Goal: Transaction & Acquisition: Purchase product/service

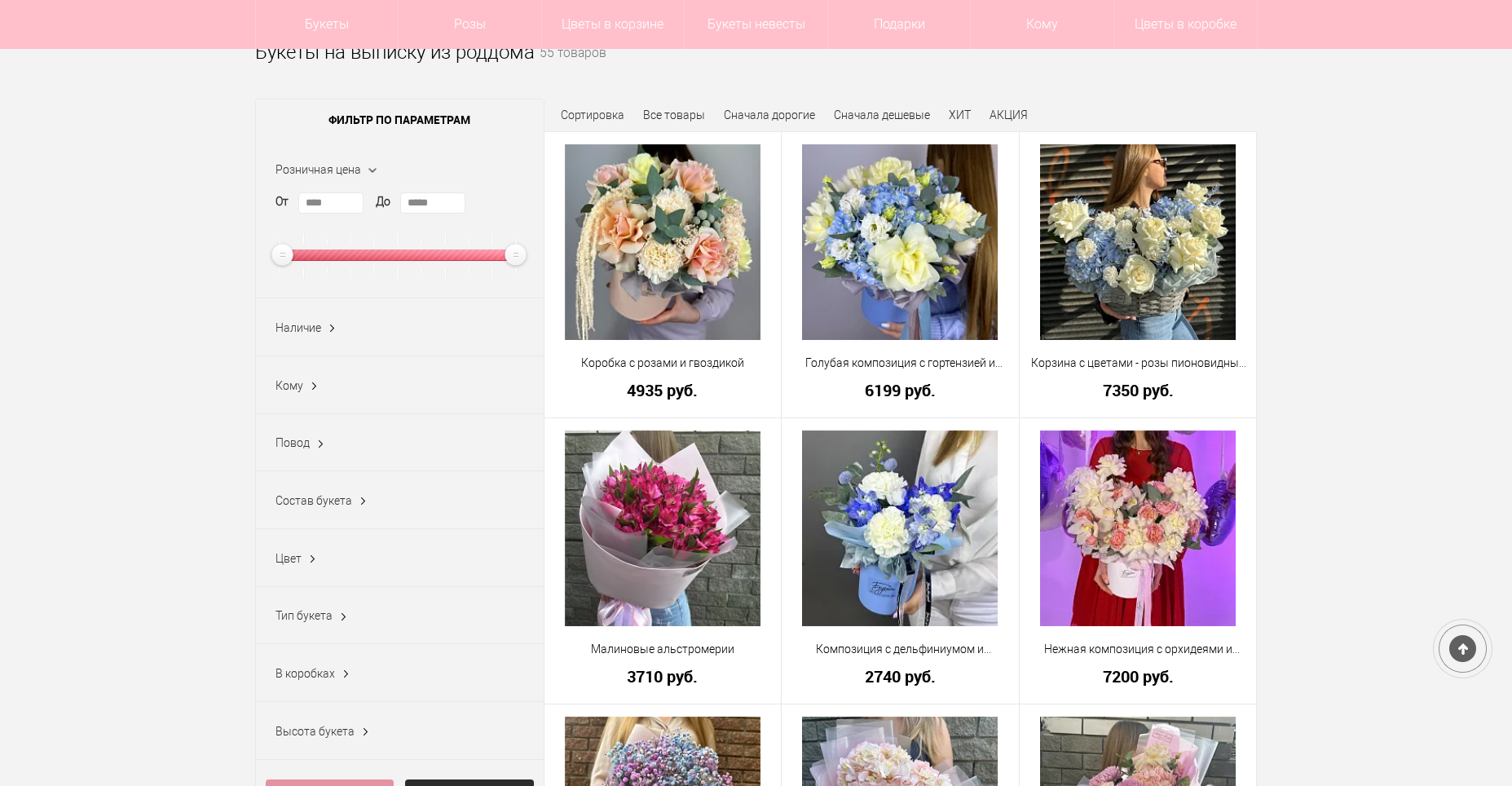
scroll to position [163, 0]
click at [294, 449] on span "Повод" at bounding box center [293, 442] width 35 height 13
click at [343, 614] on link "Показать еще 27" at bounding box center [320, 607] width 90 height 13
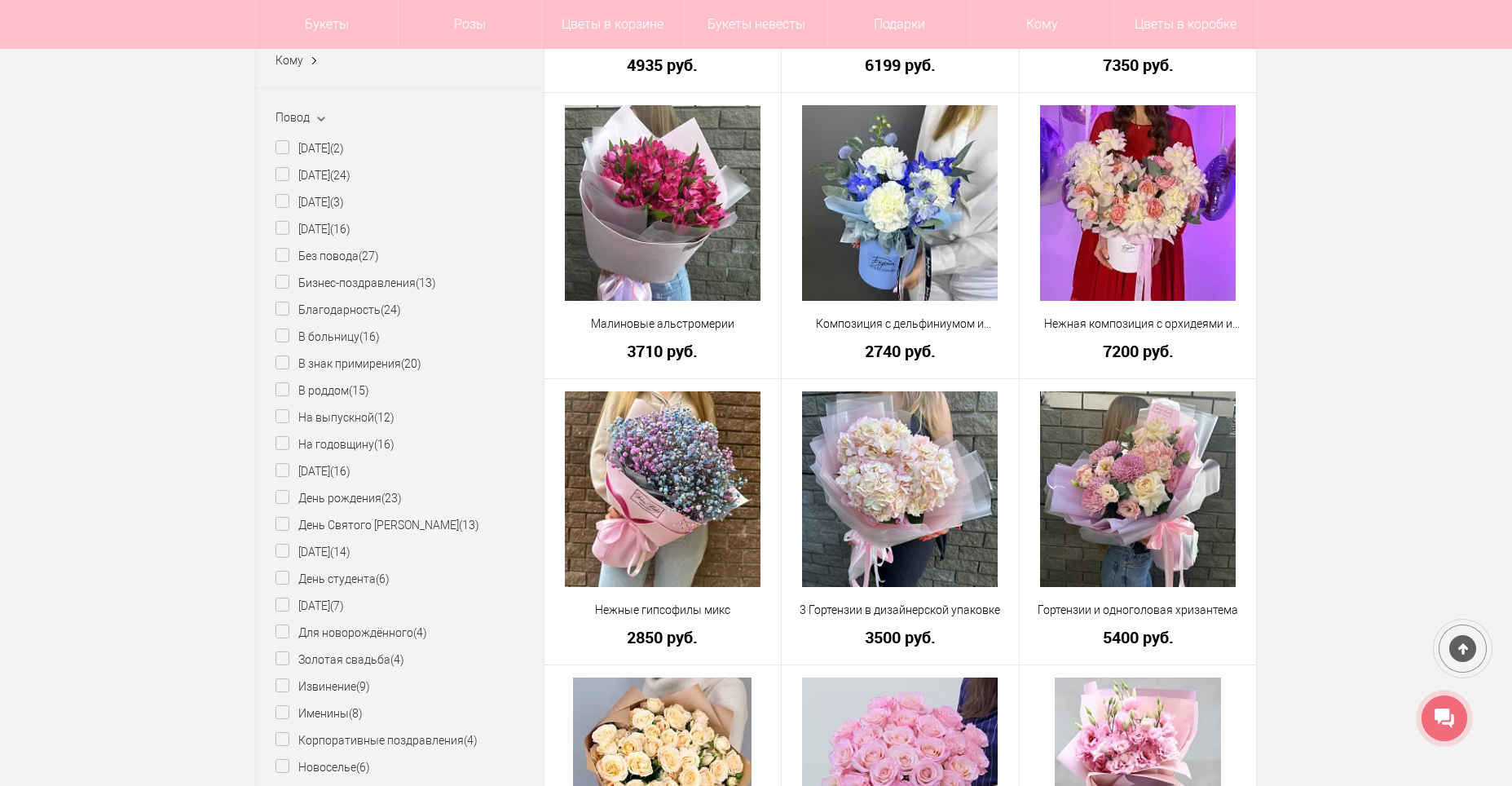
scroll to position [489, 0]
click at [337, 394] on label "В роддом (15)" at bounding box center [322, 390] width 94 height 17
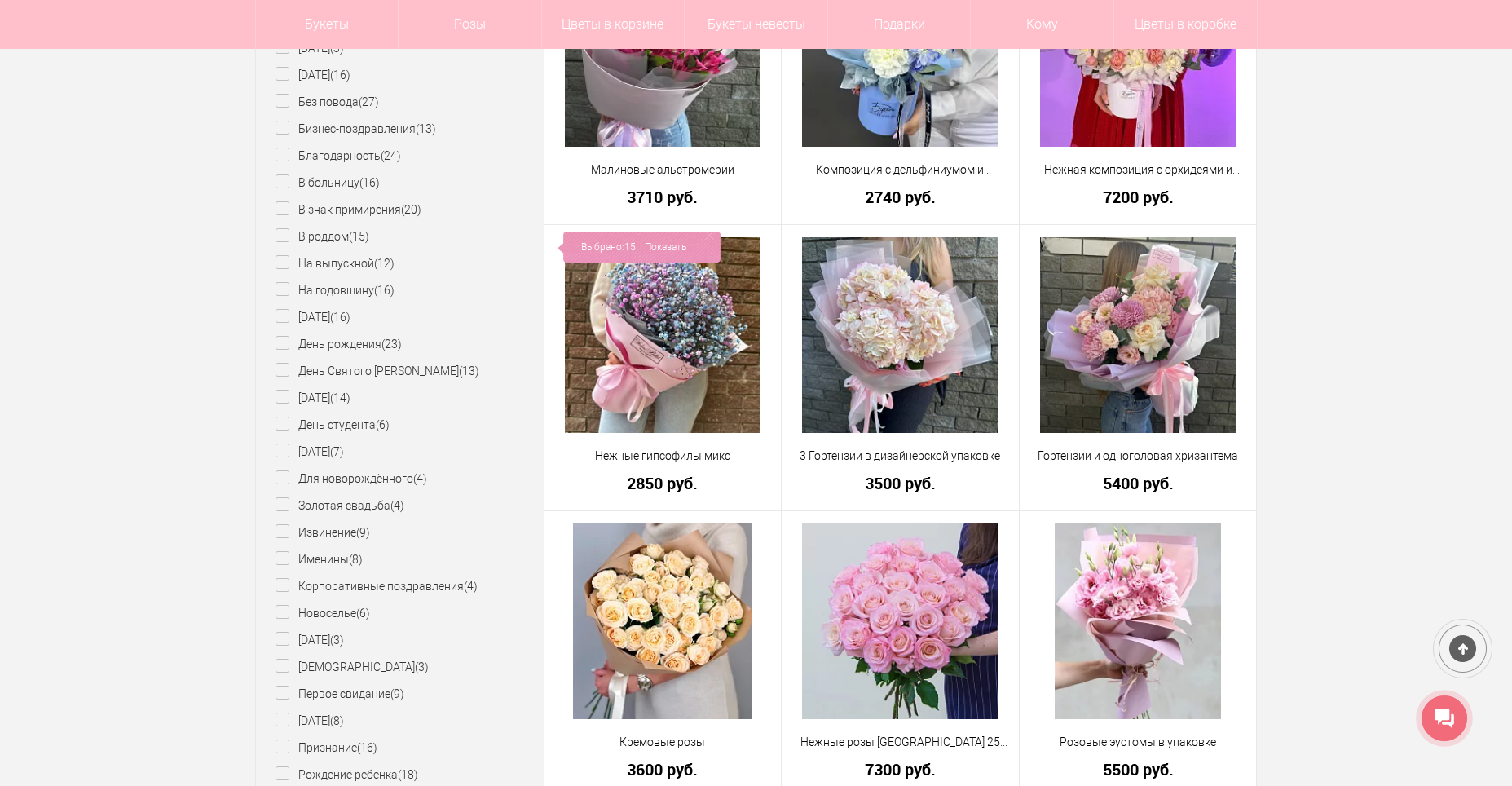
scroll to position [652, 0]
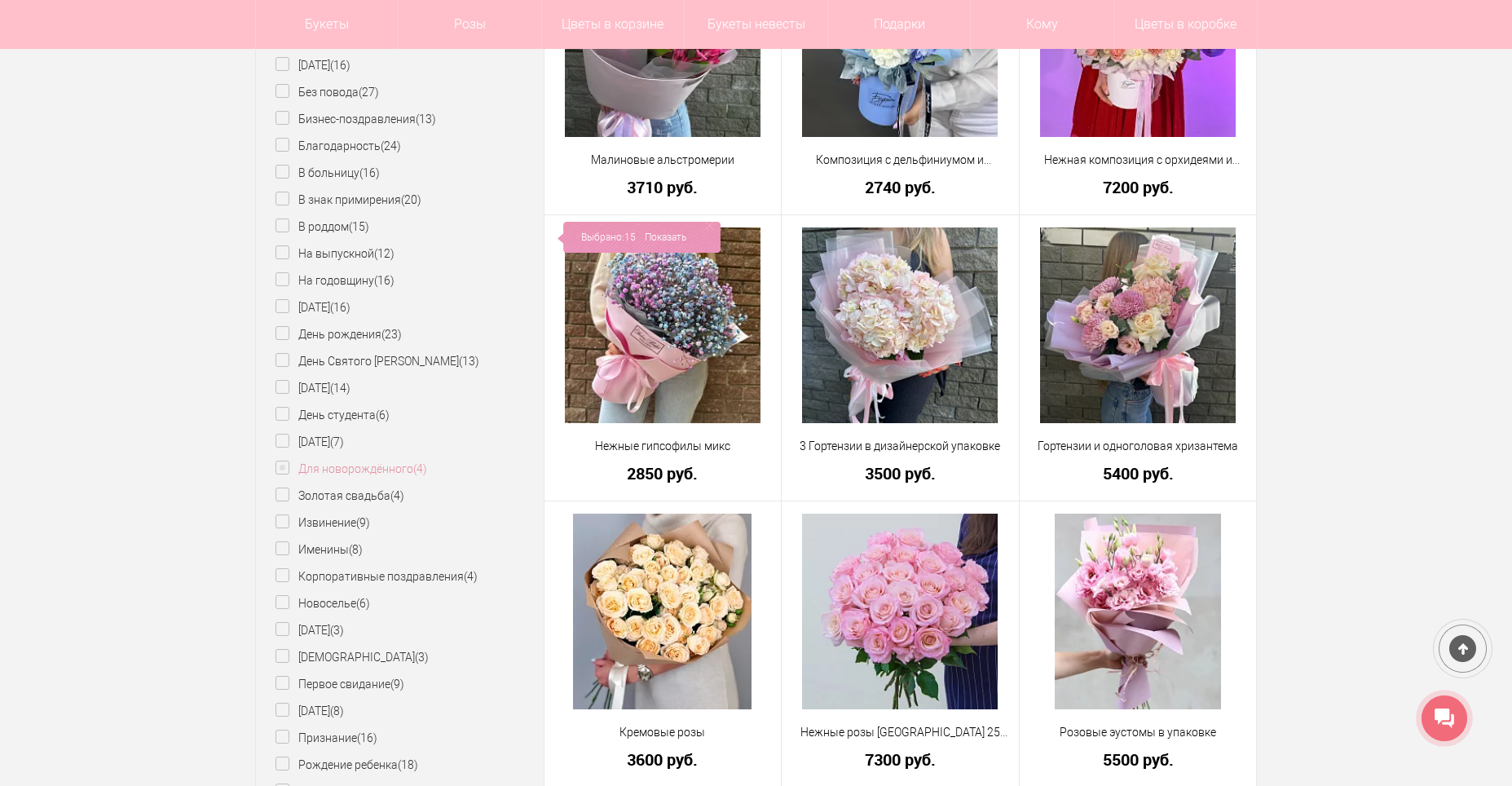
click at [409, 473] on label "Для новорождённого (4)" at bounding box center [351, 469] width 152 height 17
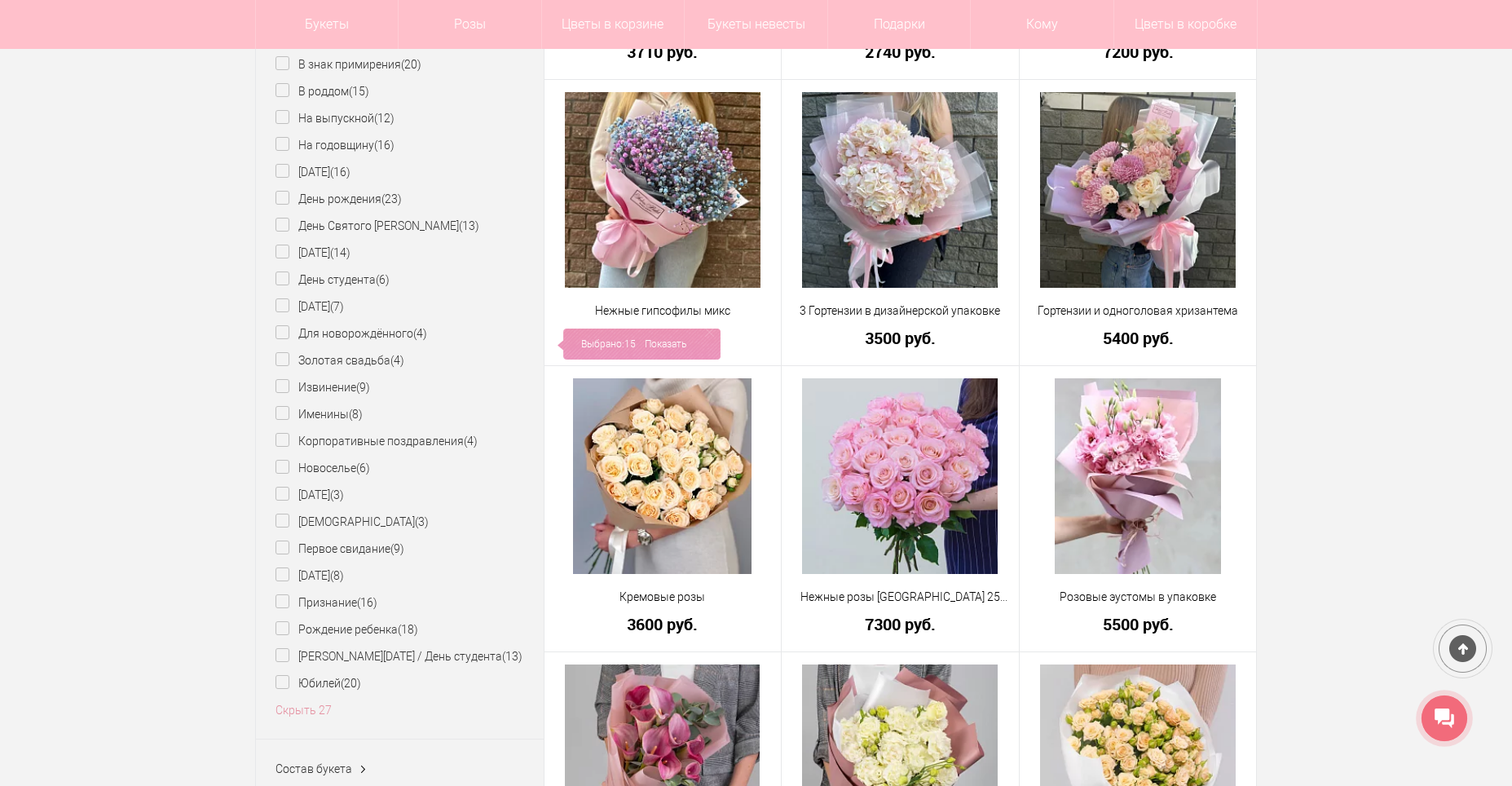
scroll to position [815, 0]
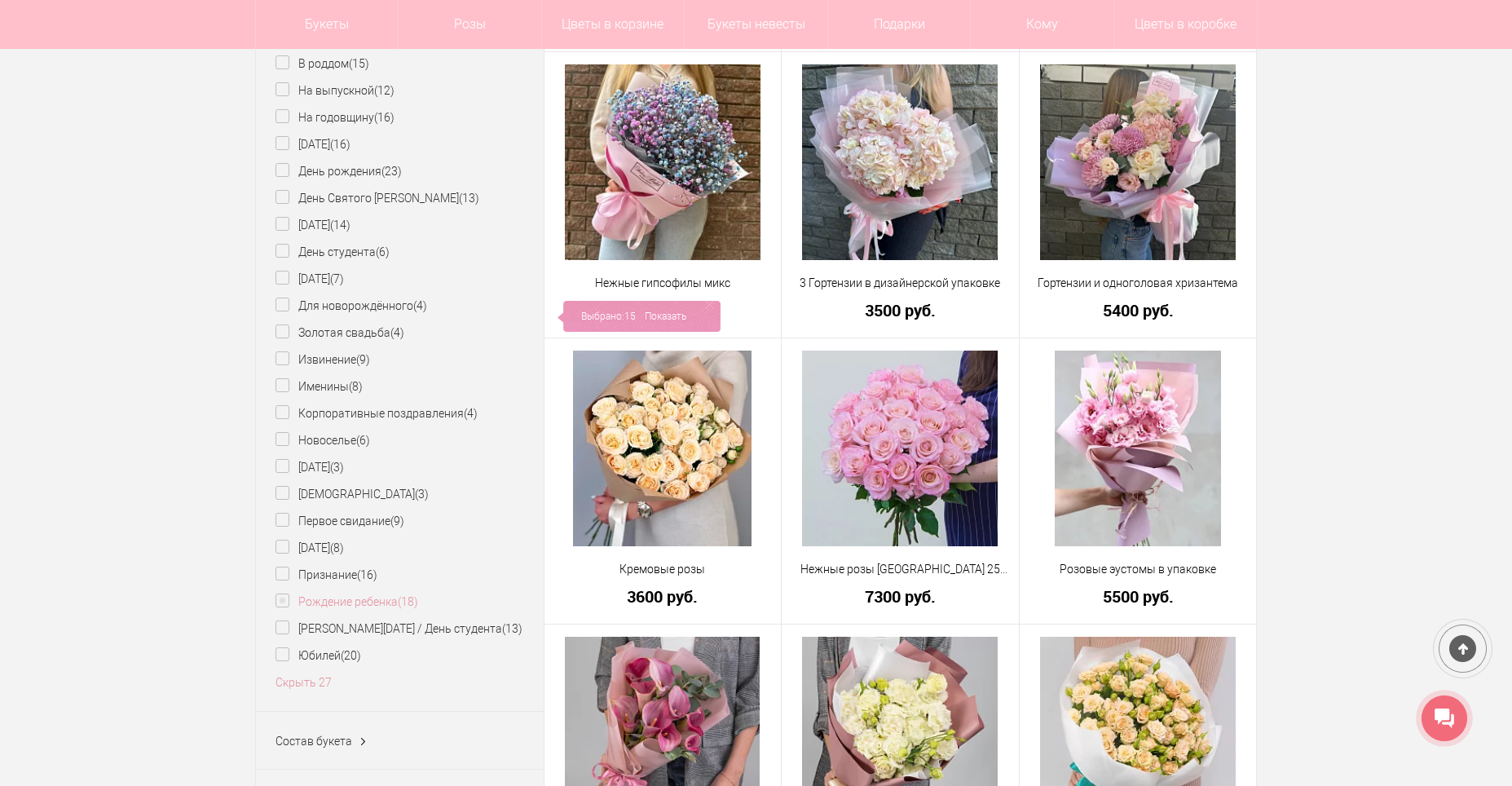
click at [369, 606] on label "Рождение ребенка (18)" at bounding box center [346, 602] width 142 height 17
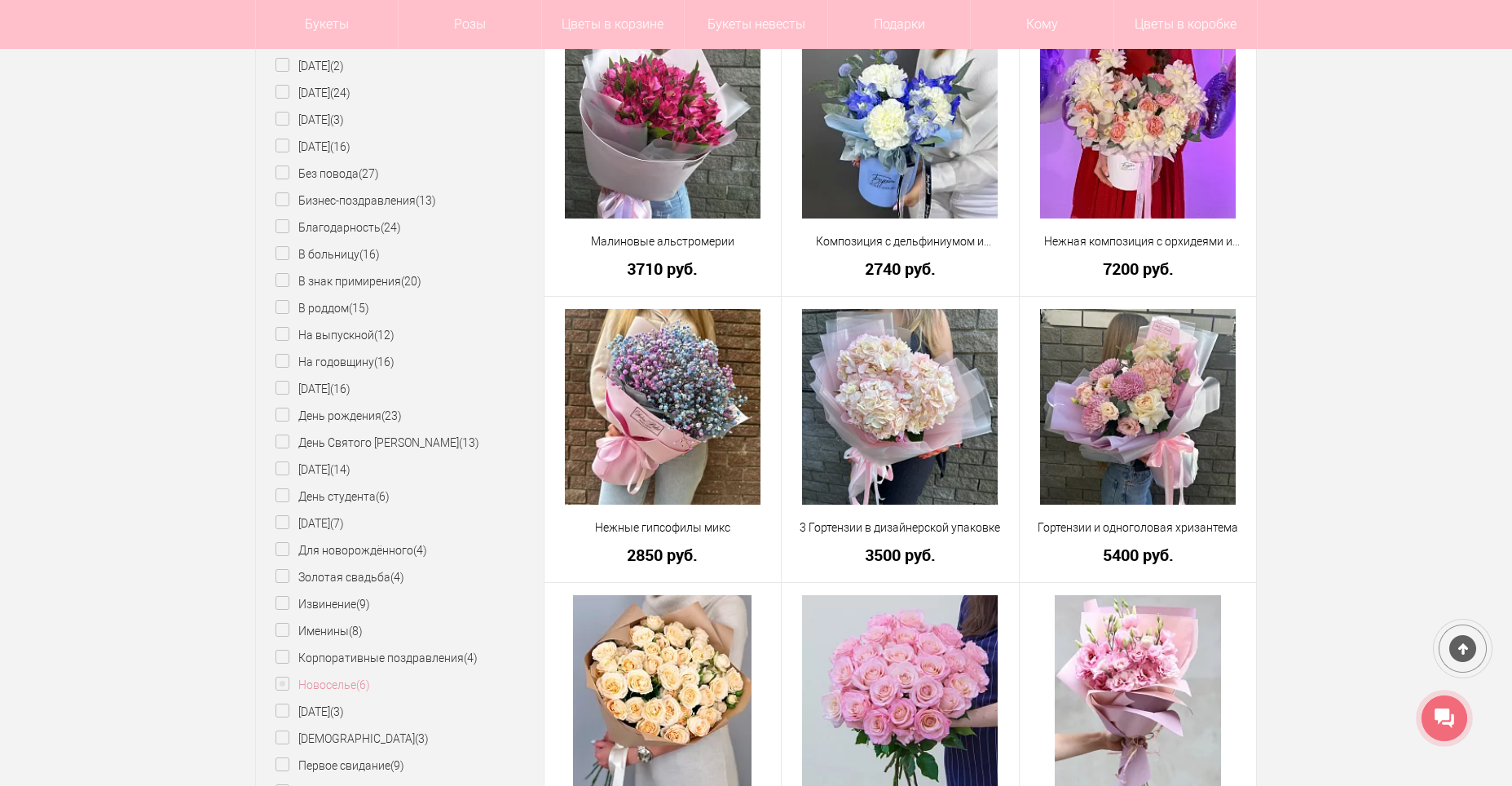
scroll to position [407, 0]
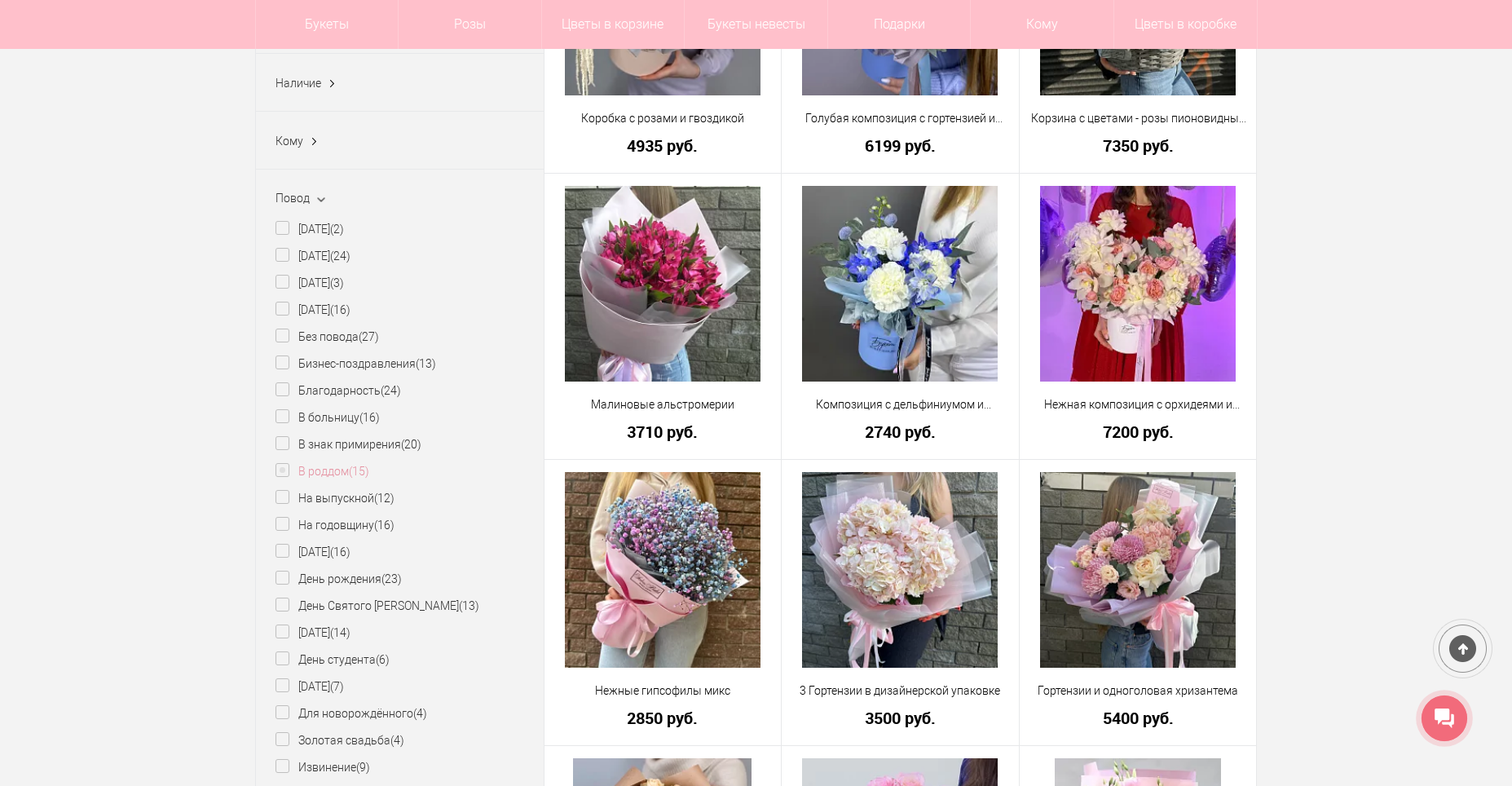
click at [333, 471] on label "В роддом (15)" at bounding box center [322, 472] width 94 height 17
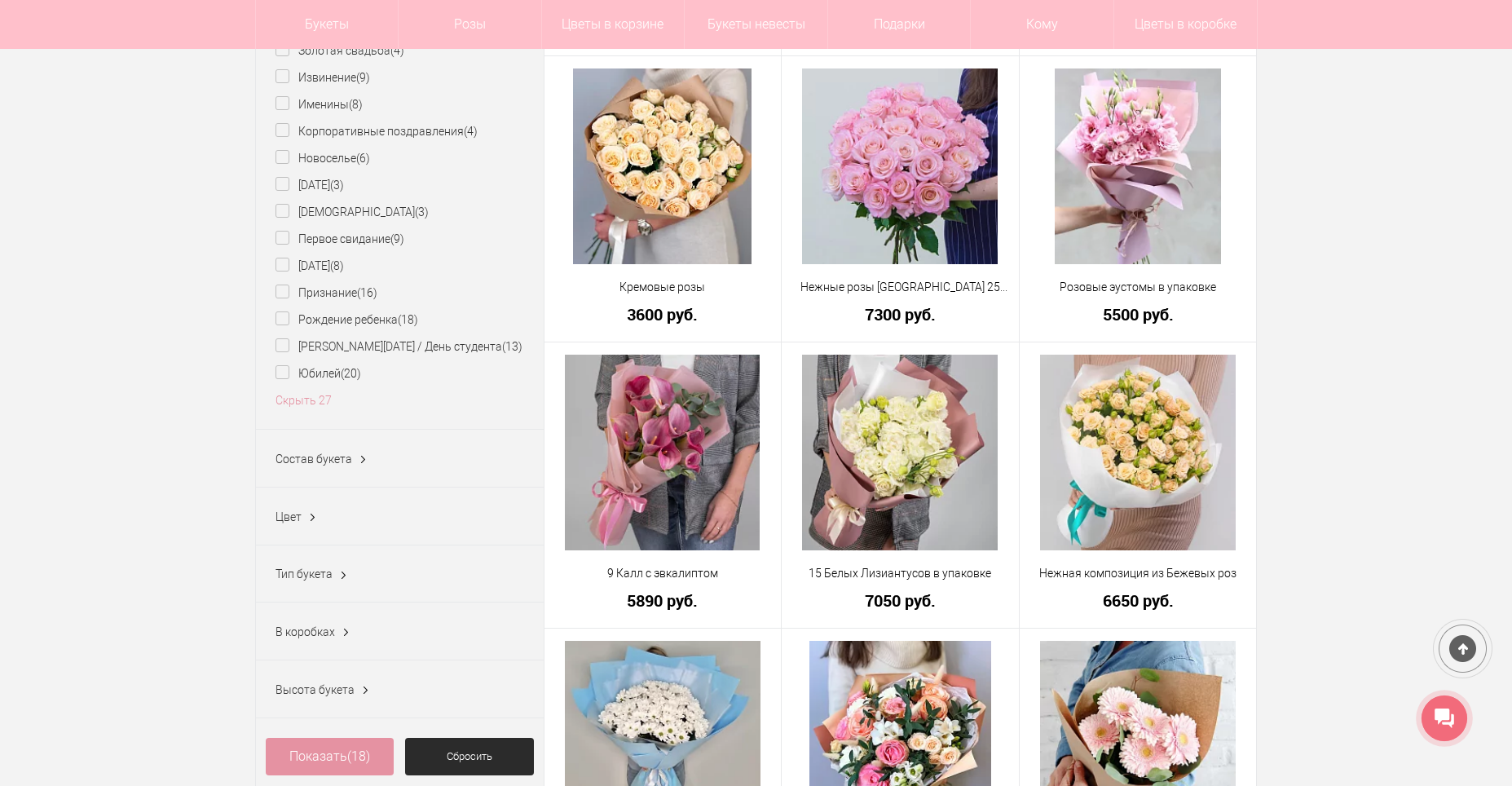
scroll to position [1223, 0]
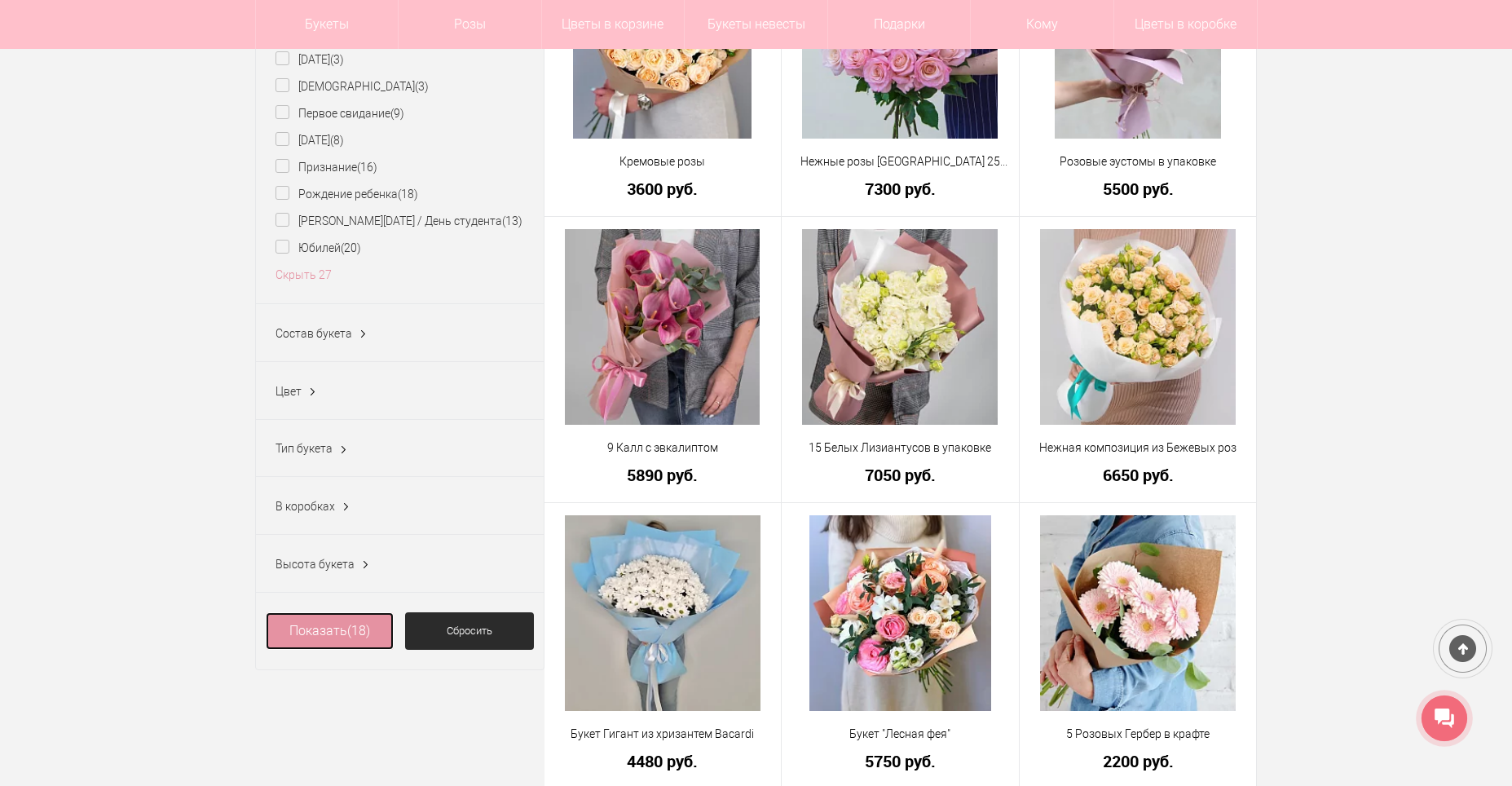
click at [337, 632] on link "Показать (18)" at bounding box center [330, 630] width 129 height 37
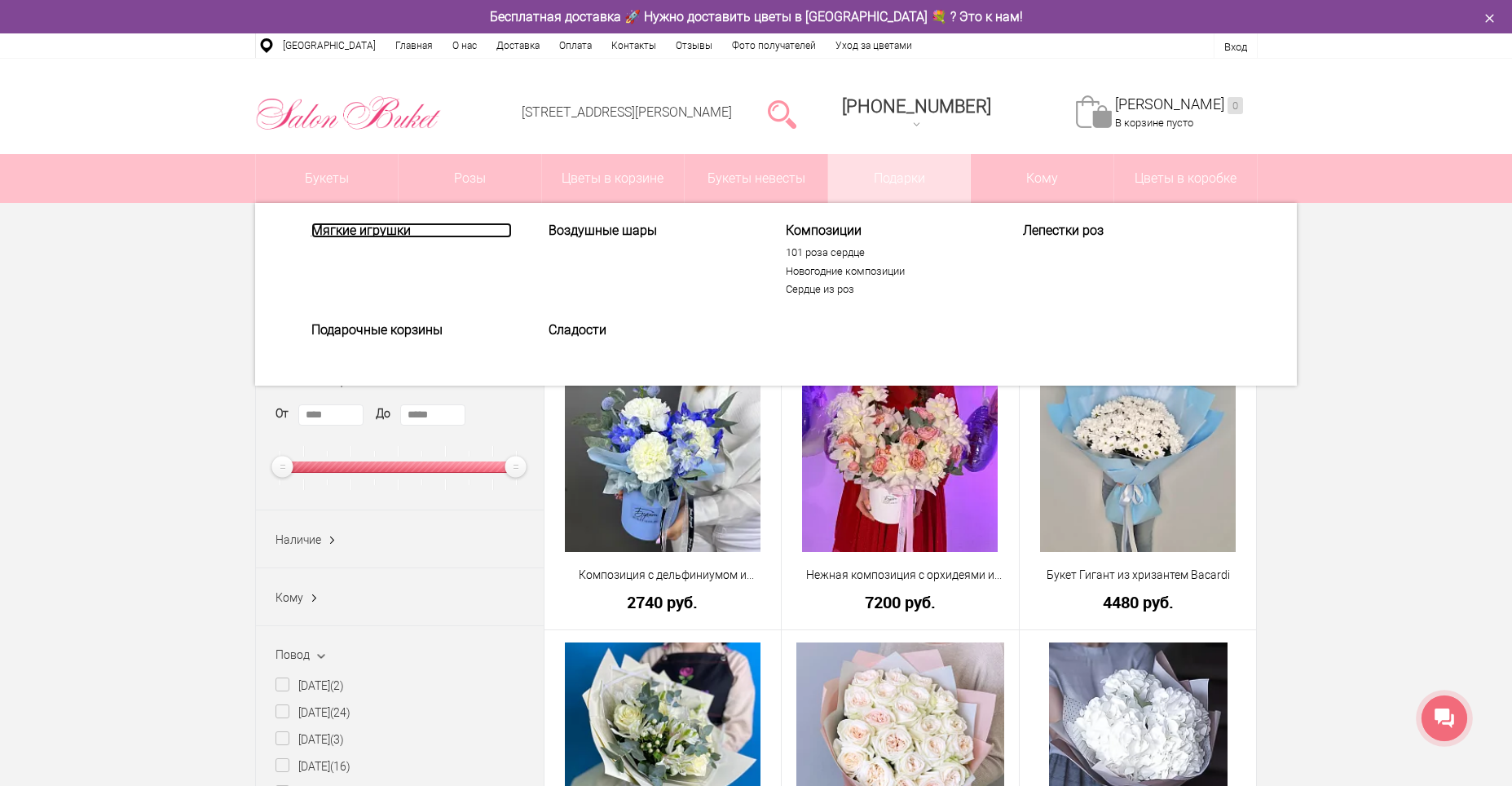
click at [372, 225] on link "Мягкие игрушки" at bounding box center [412, 230] width 200 height 16
